Goal: Check status: Check status

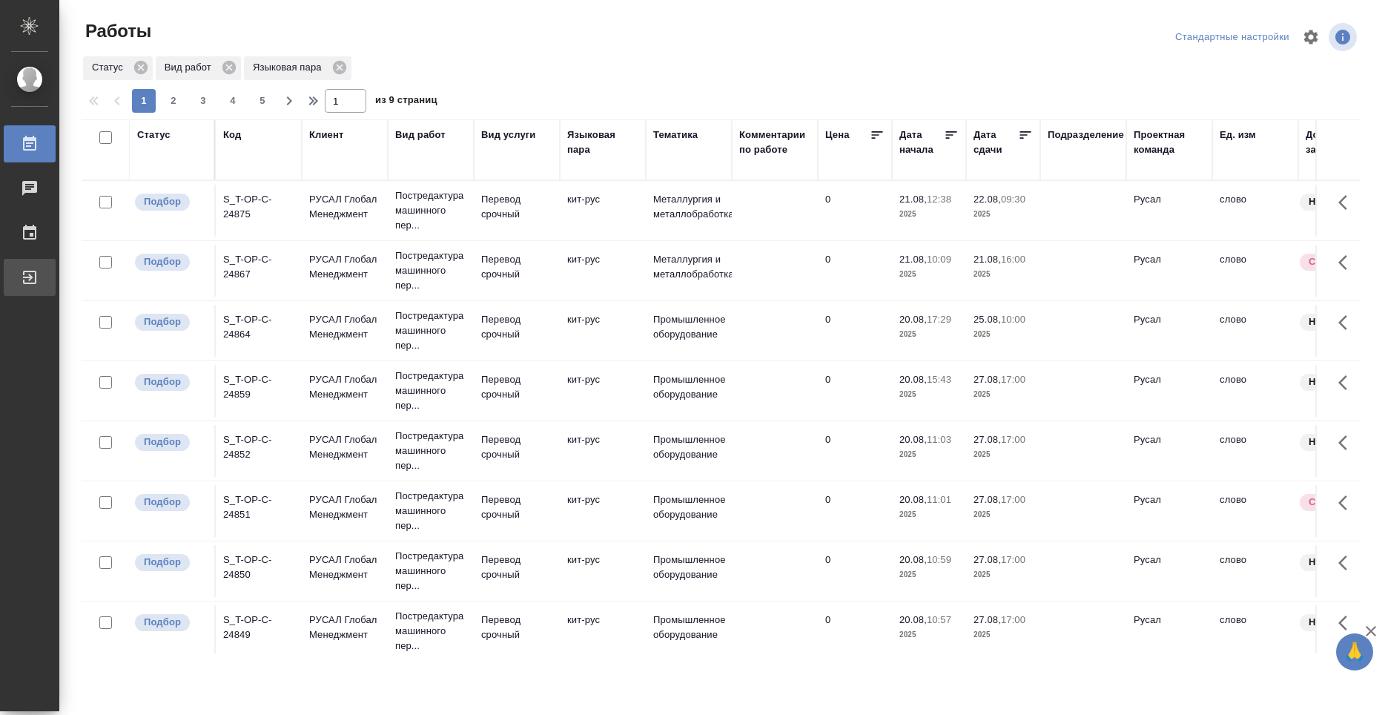
click at [40, 275] on div at bounding box center [42, 277] width 42 height 18
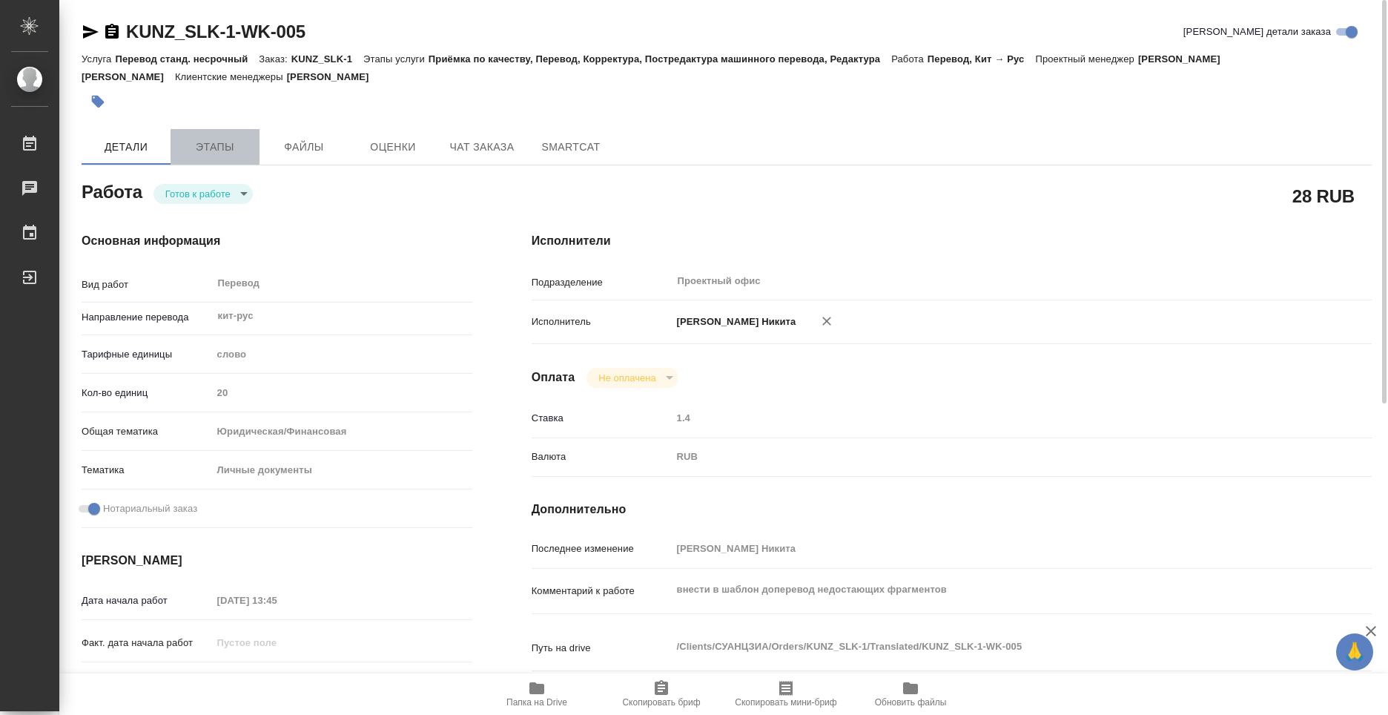
click at [224, 145] on span "Этапы" at bounding box center [214, 147] width 71 height 19
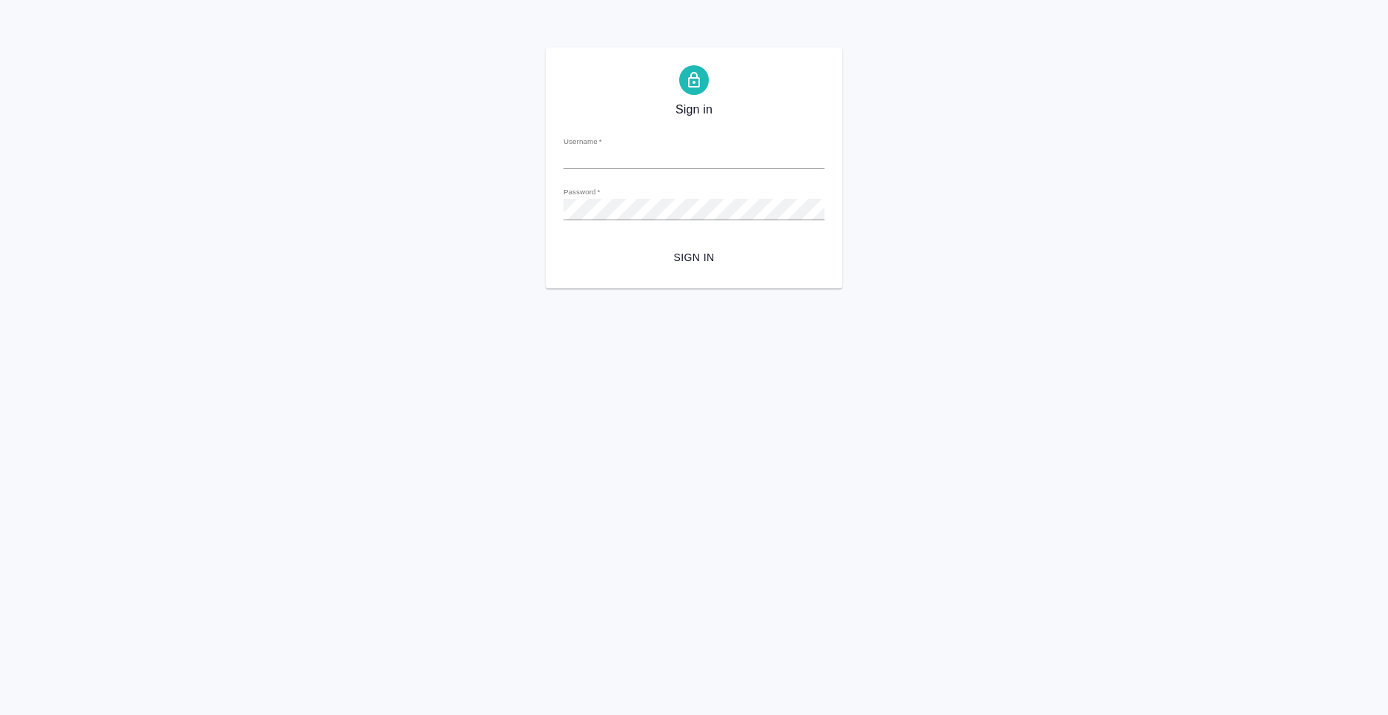
type input "n.kolyshkin@awatera.com"
click at [683, 252] on span "Sign in" at bounding box center [693, 257] width 237 height 19
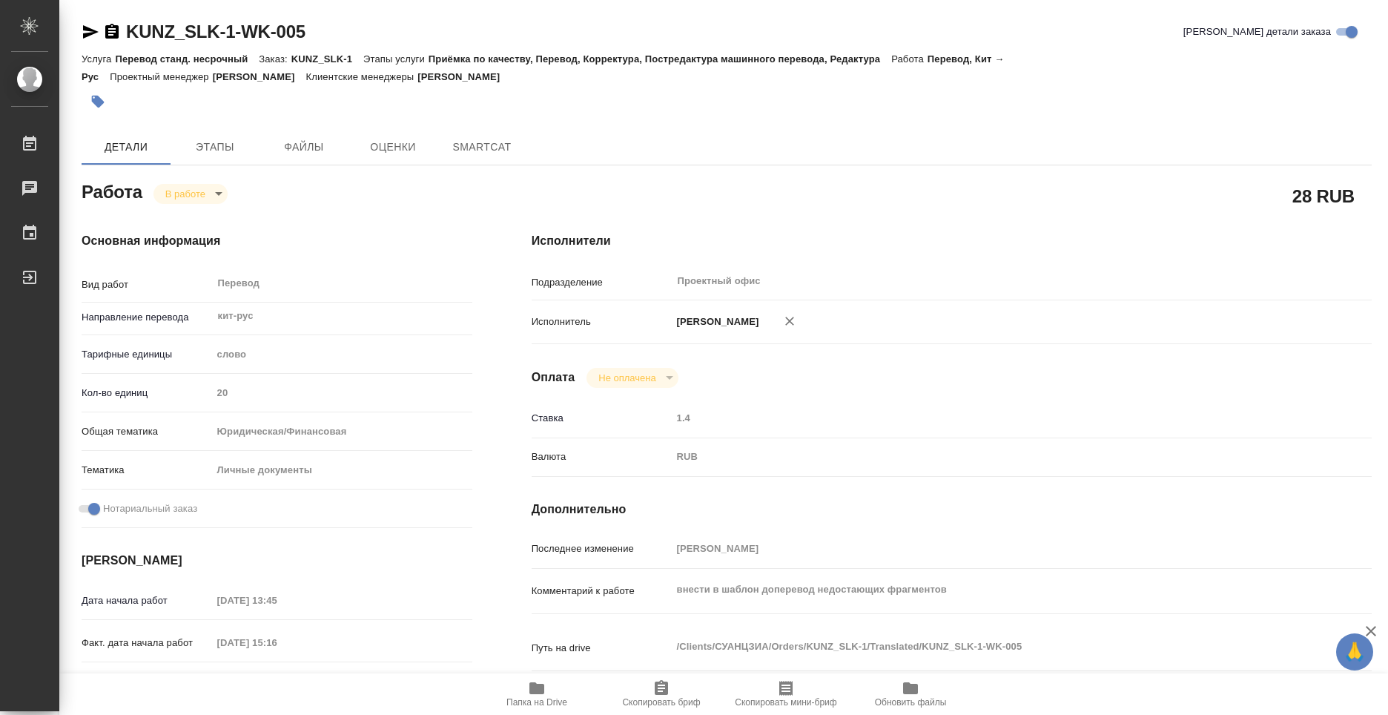
type textarea "x"
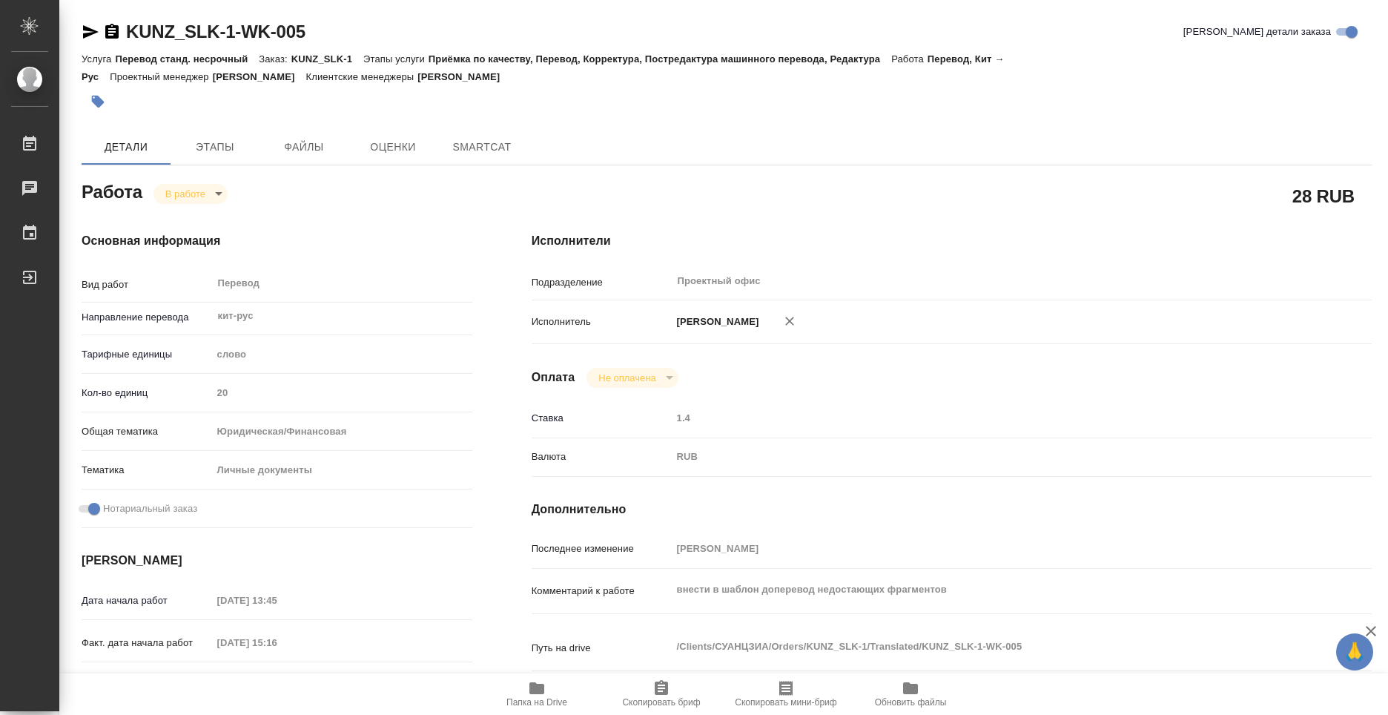
type textarea "x"
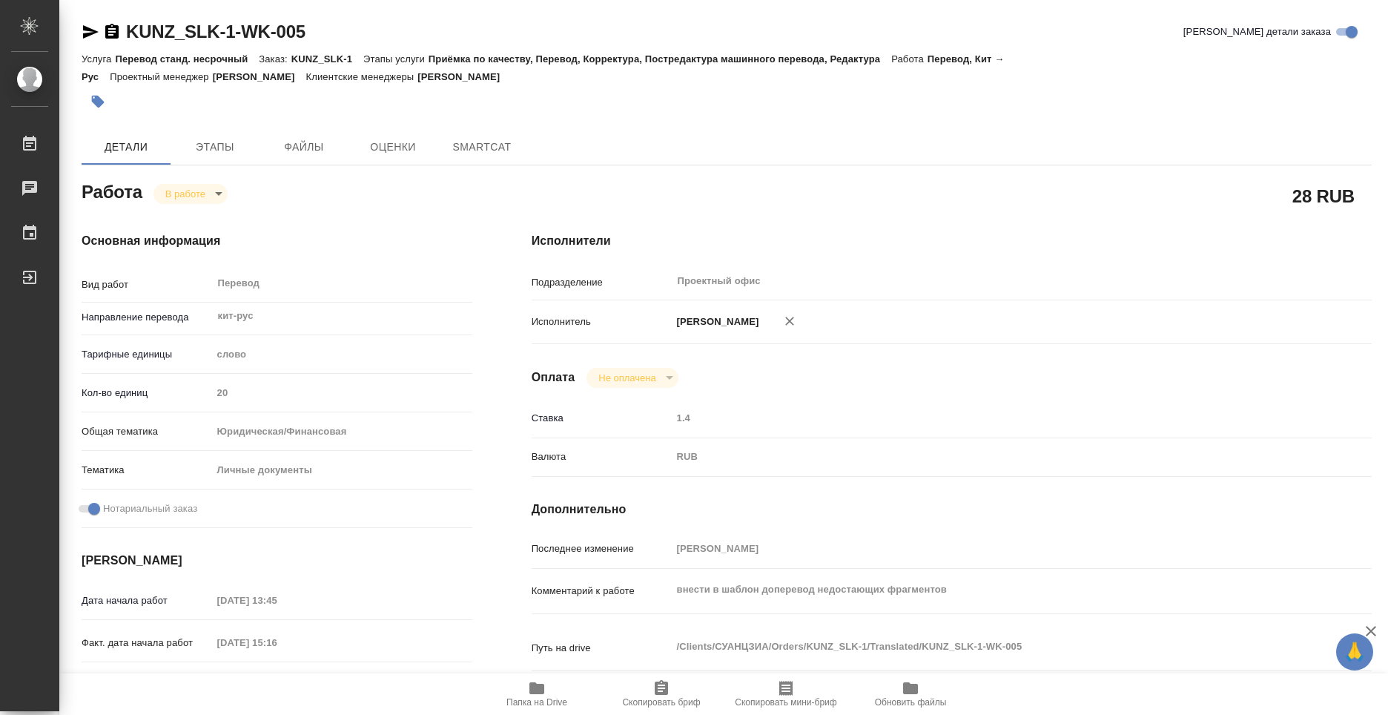
type textarea "x"
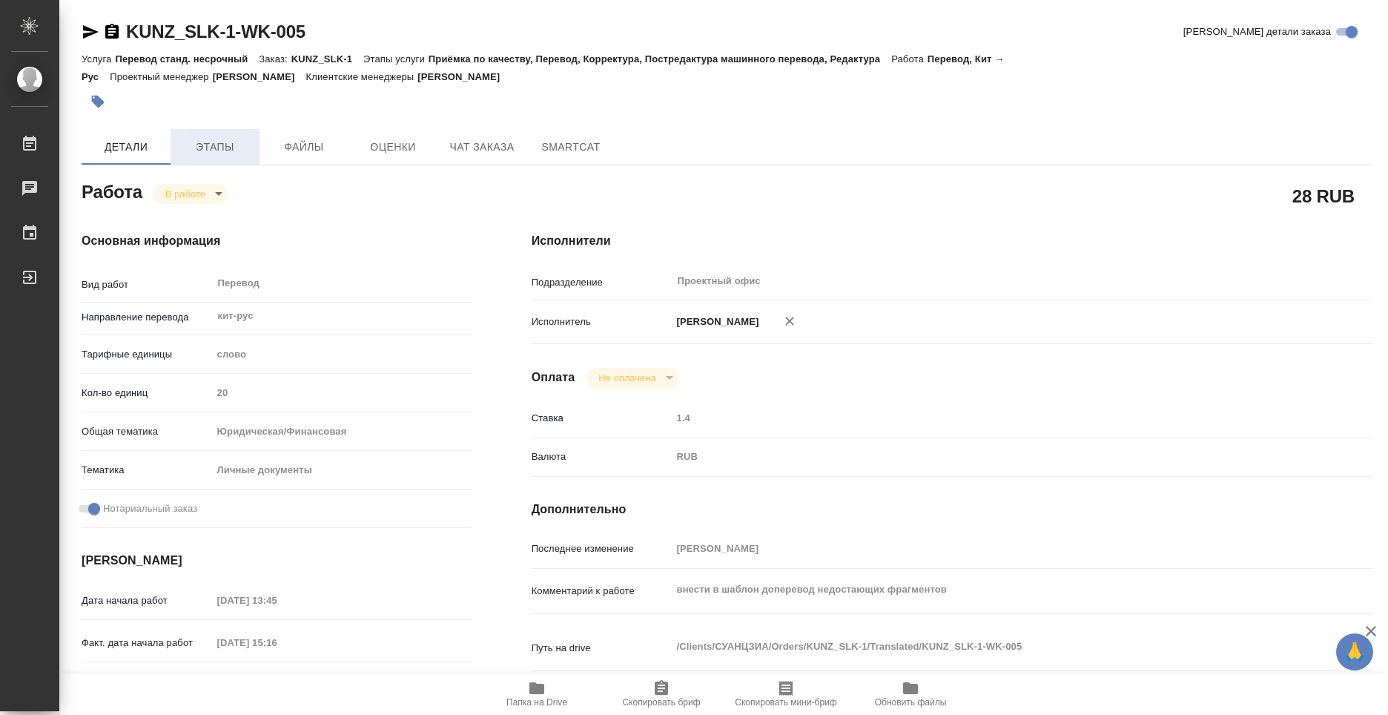
type textarea "x"
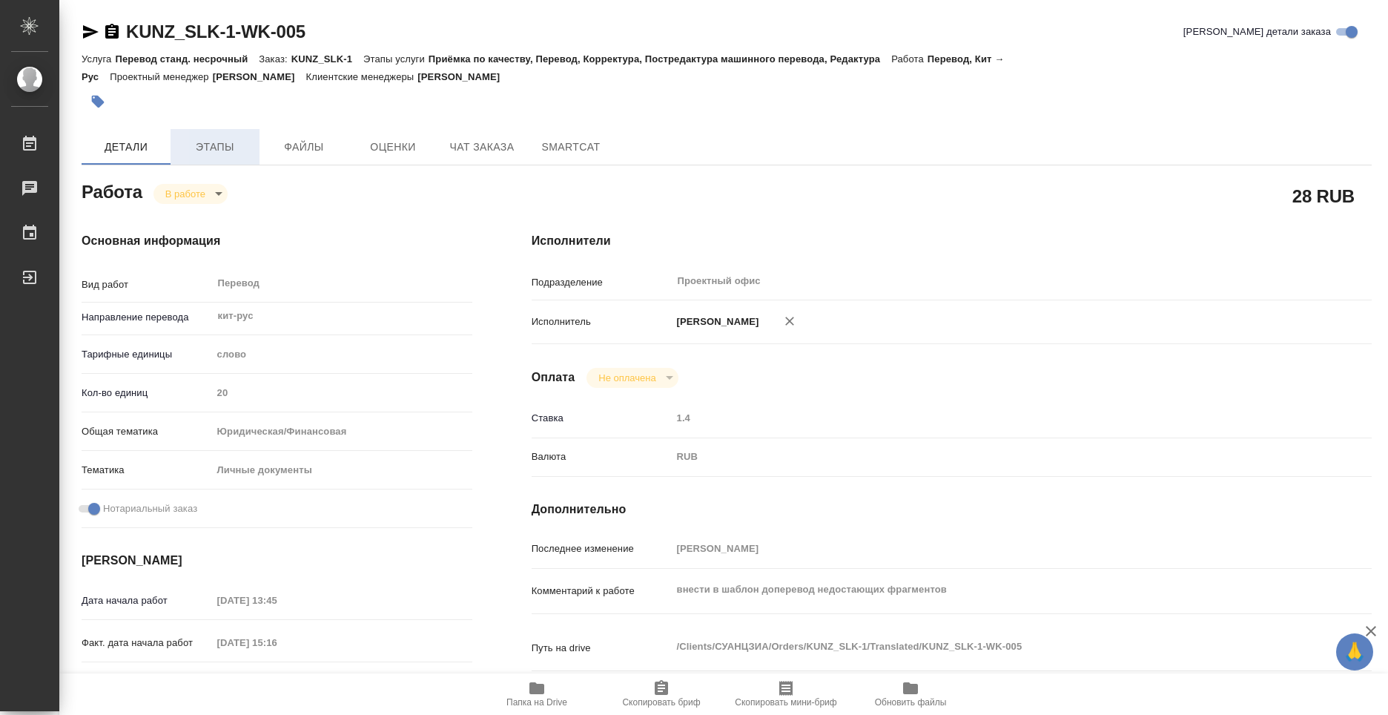
click at [250, 147] on span "Этапы" at bounding box center [214, 147] width 71 height 19
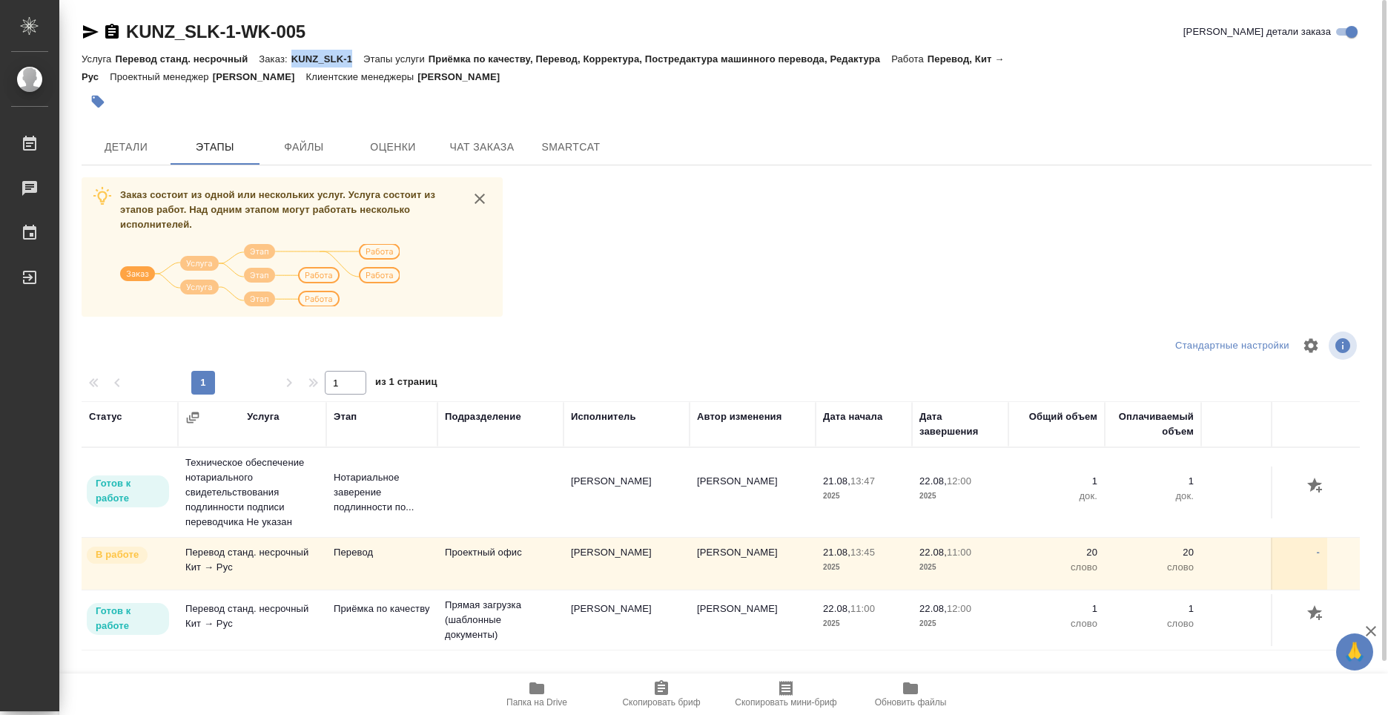
drag, startPoint x: 291, startPoint y: 58, endPoint x: 351, endPoint y: 62, distance: 60.2
click at [351, 62] on p "KUNZ_SLK-1" at bounding box center [327, 58] width 72 height 11
copy p "KUNZ_SLK-1"
